Goal: Check status: Check status

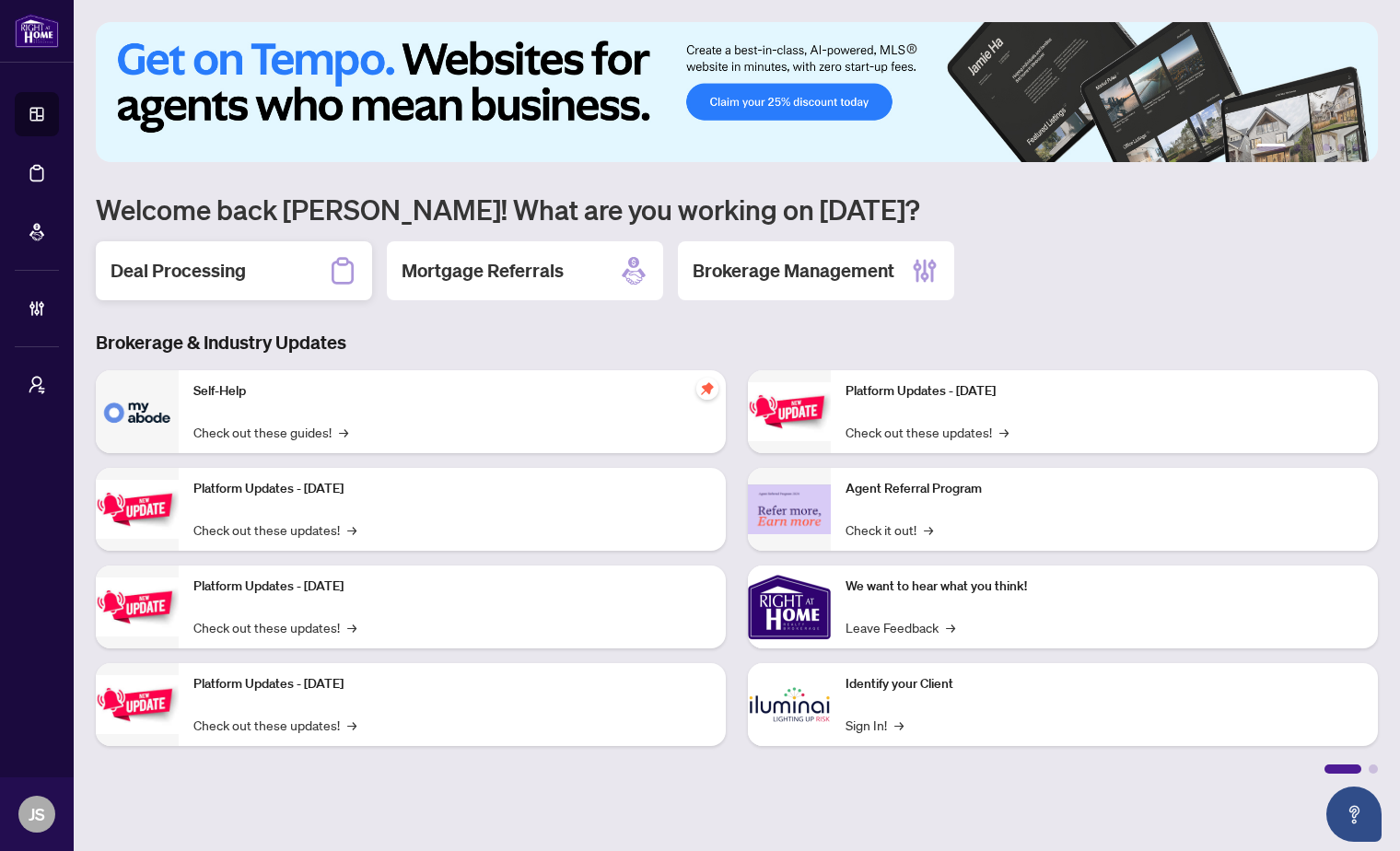
click at [258, 265] on div "Deal Processing" at bounding box center [234, 271] width 277 height 59
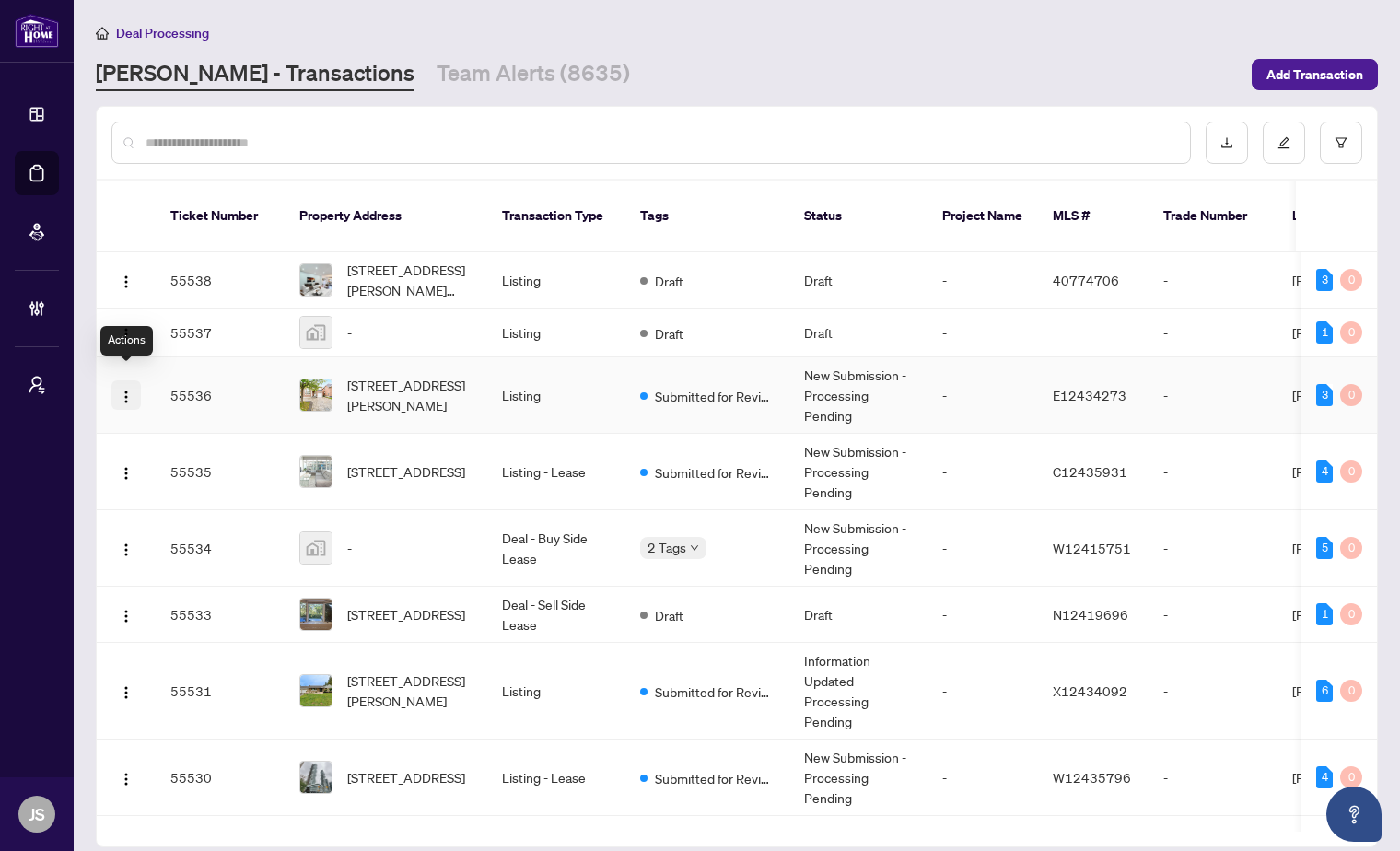
click at [122, 390] on img "button" at bounding box center [125, 397] width 15 height 15
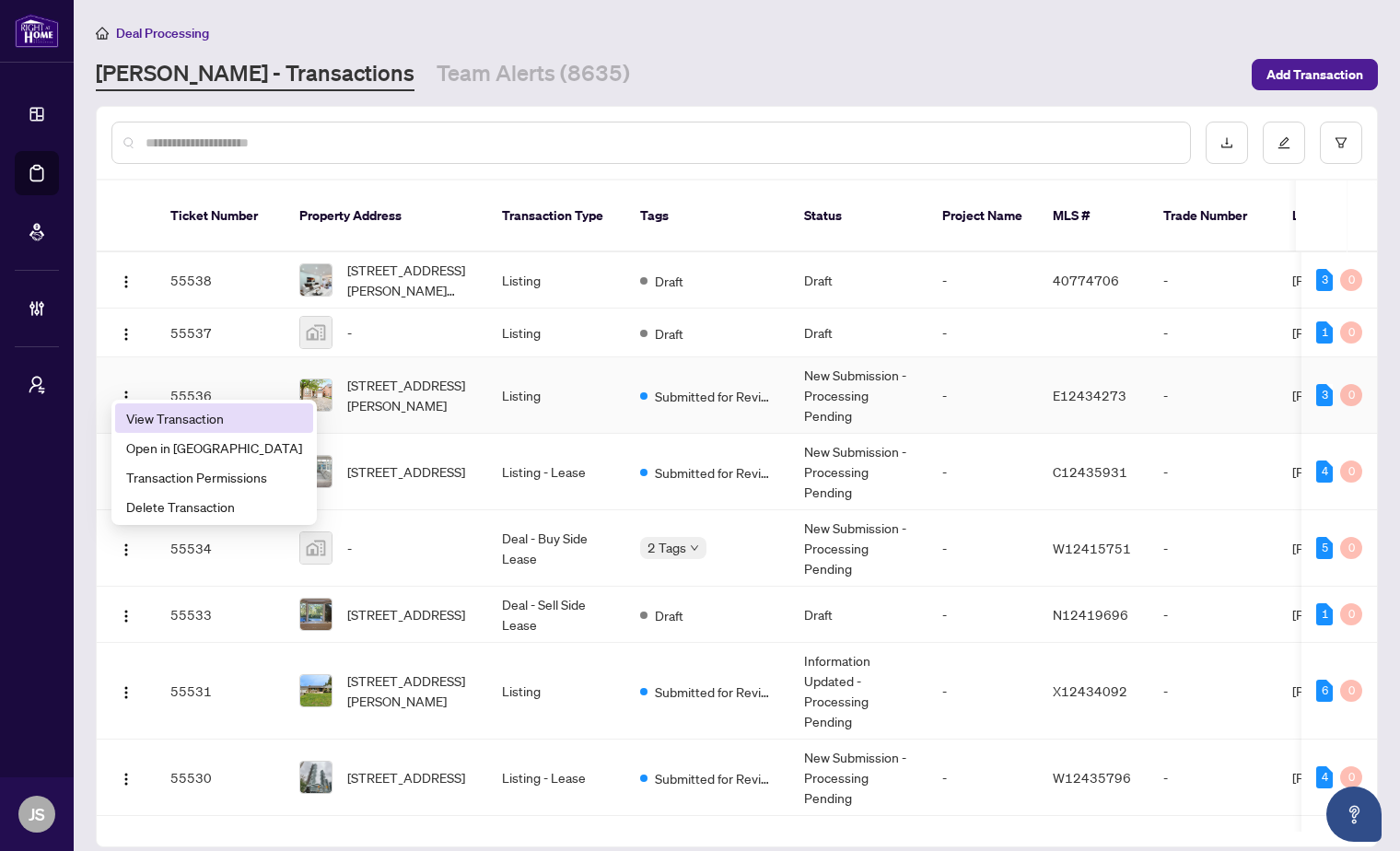
click at [186, 412] on span "View Transaction" at bounding box center [214, 418] width 176 height 20
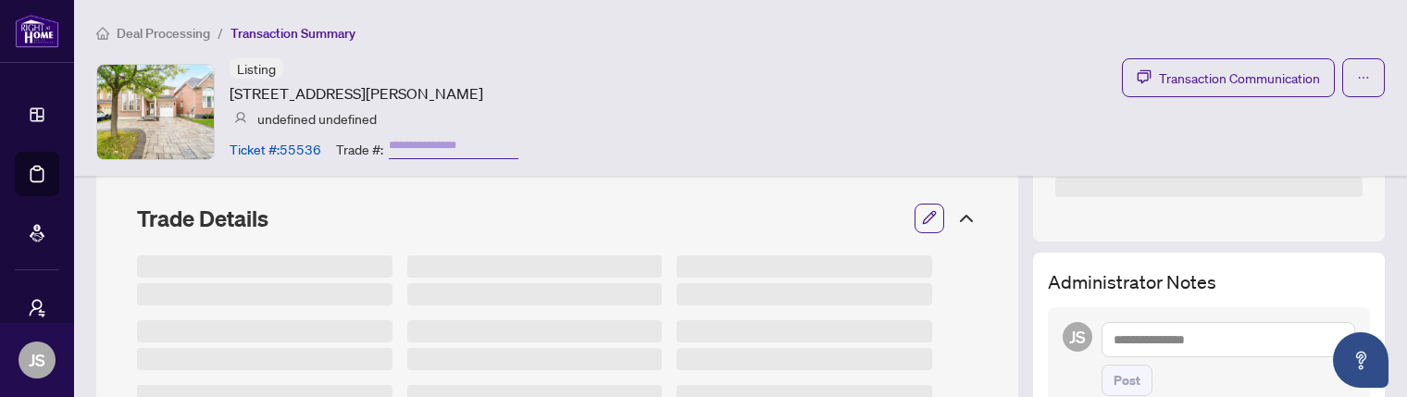
scroll to position [133, 0]
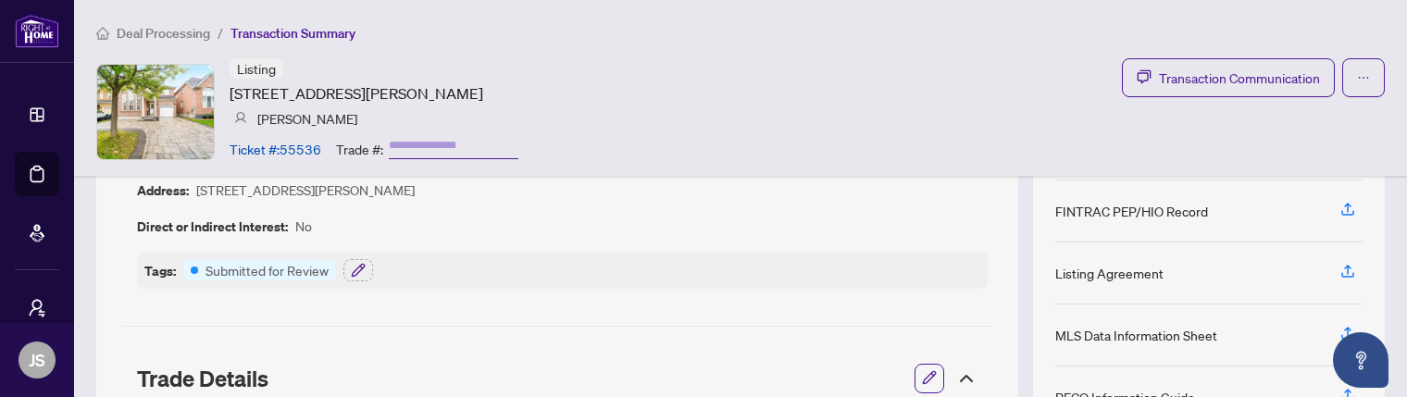
click at [717, 127] on div "Listing 180 Raponi Circ, Toronto, Ontario M1X 2C8, Canada Mahbub Osmani Ticket …" at bounding box center [740, 111] width 1289 height 106
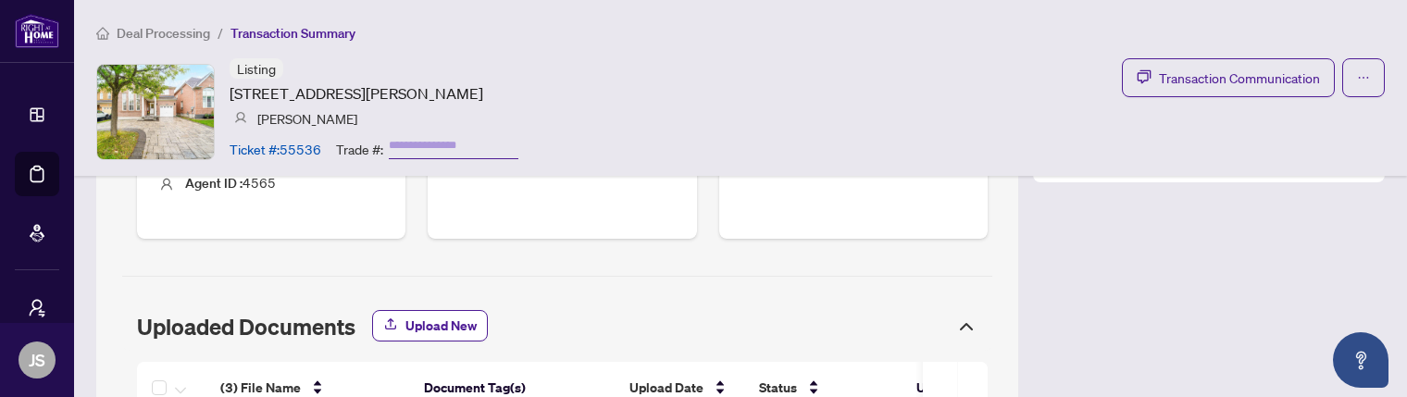
scroll to position [903, 0]
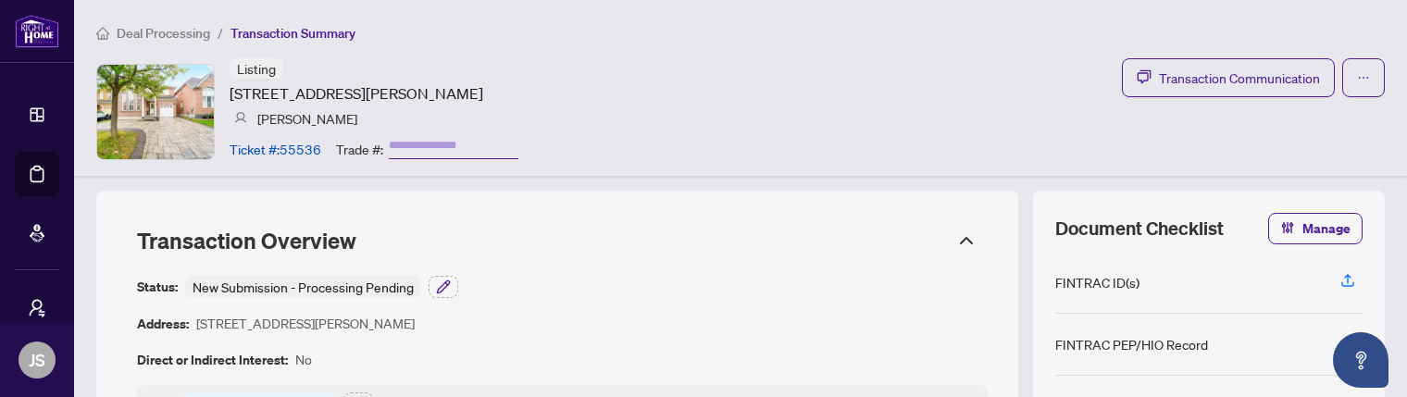
click at [769, 362] on div "Status: New Submission - Processing Pending Address: 180 Raponi Circ, Toronto, …" at bounding box center [562, 349] width 851 height 146
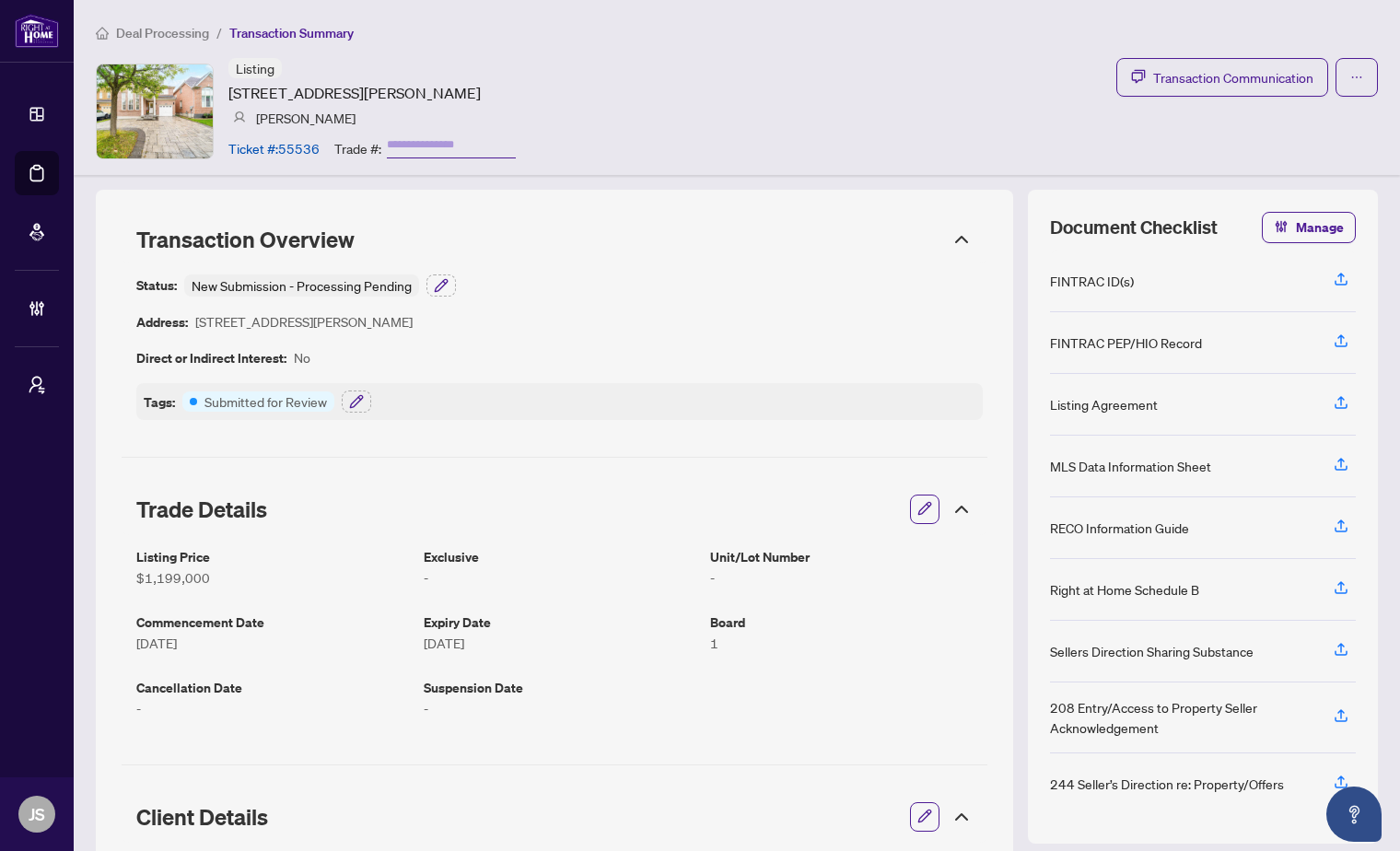
click at [662, 67] on div "Listing [STREET_ADDRESS][PERSON_NAME] [PERSON_NAME] Ticket #: 55536 Trade #: Tr…" at bounding box center [736, 110] width 1283 height 106
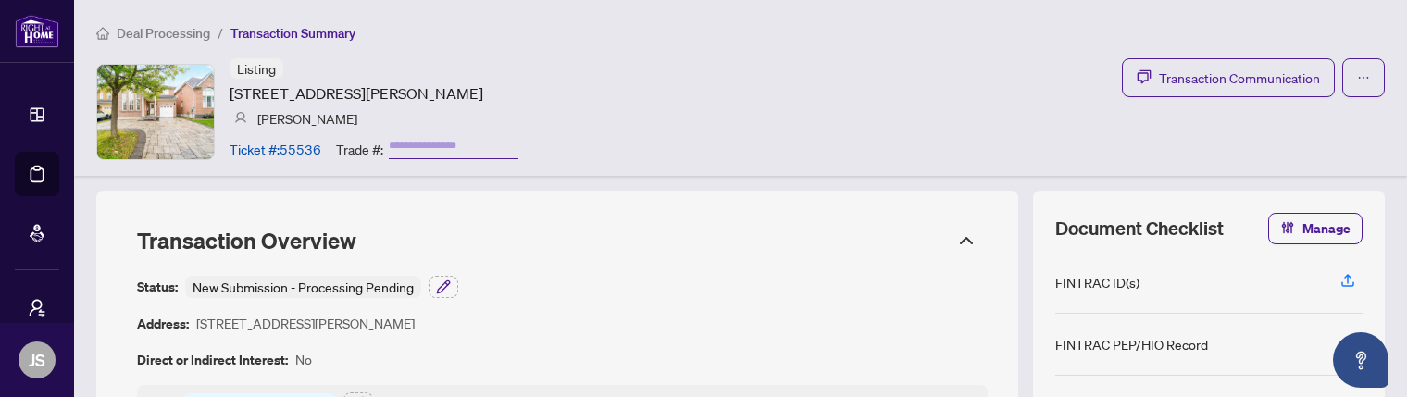
click at [685, 58] on div "Listing 180 Raponi Circ, Toronto, Ontario M1X 2C8, Canada Mahbub Osmani Ticket …" at bounding box center [740, 111] width 1289 height 106
click at [857, 124] on div "Listing [STREET_ADDRESS][PERSON_NAME] [PERSON_NAME] Ticket #: 55536 Trade #: Tr…" at bounding box center [740, 111] width 1289 height 106
